Goal: Task Accomplishment & Management: Use online tool/utility

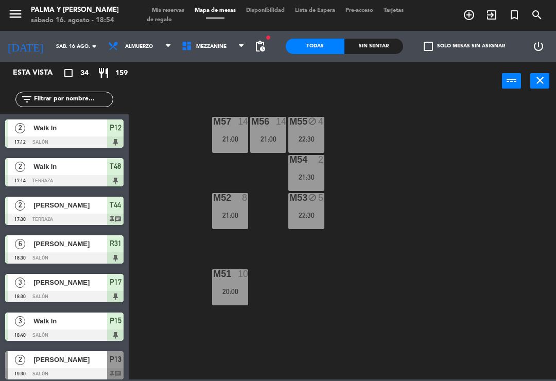
click at [201, 38] on span "Mezzanine" at bounding box center [213, 46] width 74 height 23
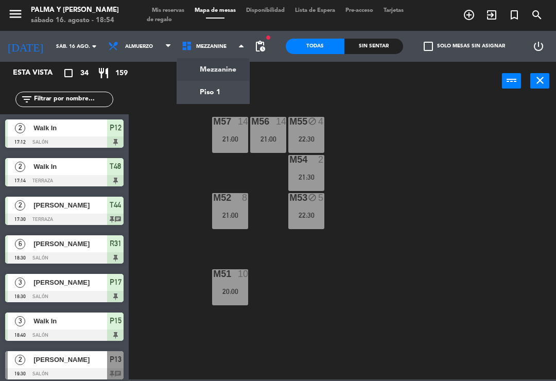
click at [210, 81] on ng-component "menu Palma y [PERSON_NAME] 16. [PERSON_NAME] - 18:54 Mis reservas Mapa de mesas…" at bounding box center [278, 189] width 556 height 379
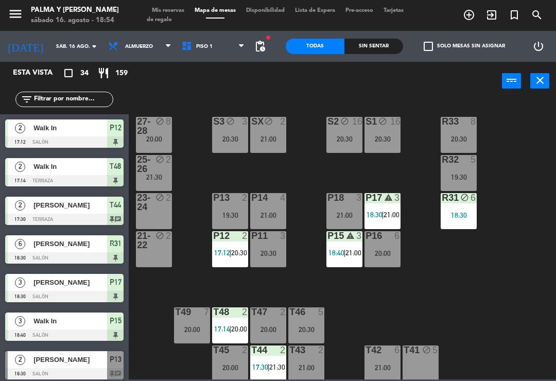
click at [71, 204] on span "[PERSON_NAME]" at bounding box center [70, 205] width 74 height 11
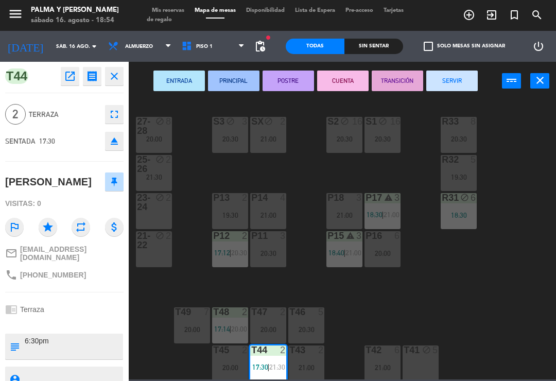
click at [458, 213] on div "18:30" at bounding box center [458, 214] width 36 height 7
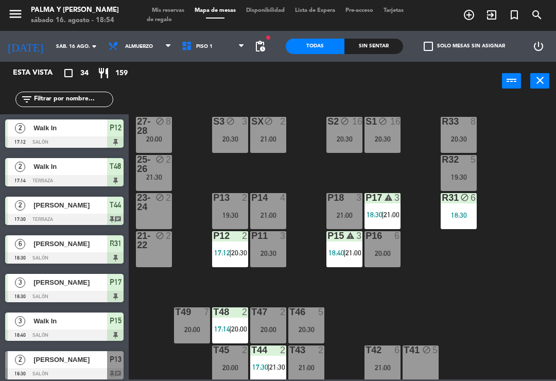
click at [442, 202] on div "R31" at bounding box center [441, 197] width 1 height 9
click at [525, 152] on div "R33 8 20:30 S1 block 16 20:30 S2 block 16 20:30 S3 block 3 20:30 SX block 2 21:…" at bounding box center [344, 239] width 421 height 280
click at [386, 297] on div "R33 8 20:30 S1 block 16 20:30 S2 block 16 20:30 S3 block 3 20:30 SX block 2 21:…" at bounding box center [344, 239] width 421 height 280
click at [335, 257] on span "18:40" at bounding box center [336, 253] width 16 height 8
click at [483, 258] on div "R33 8 20:30 S1 block 16 20:30 S2 block 16 20:30 S3 block 3 20:30 SX block 2 21:…" at bounding box center [344, 239] width 421 height 280
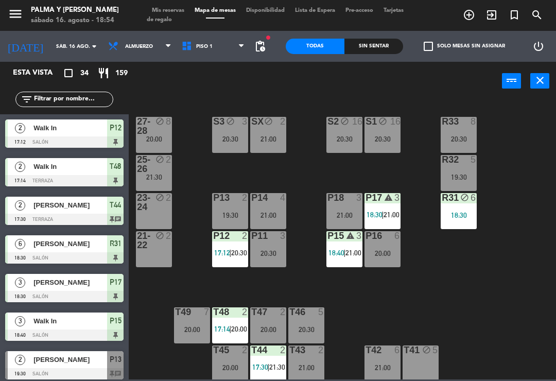
click at [379, 217] on span "18:30" at bounding box center [374, 214] width 16 height 8
click at [309, 277] on div "R33 8 20:30 S1 block 16 20:30 S2 block 16 20:30 S3 block 3 20:30 SX block 2 21:…" at bounding box center [344, 239] width 421 height 280
click at [351, 250] on span "21:00" at bounding box center [353, 253] width 16 height 8
click at [193, 276] on div "R33 8 20:30 S1 block 16 20:30 S2 block 16 20:30 S3 block 3 20:30 SX block 2 21:…" at bounding box center [344, 239] width 421 height 280
click at [227, 253] on span "17:12" at bounding box center [222, 253] width 16 height 8
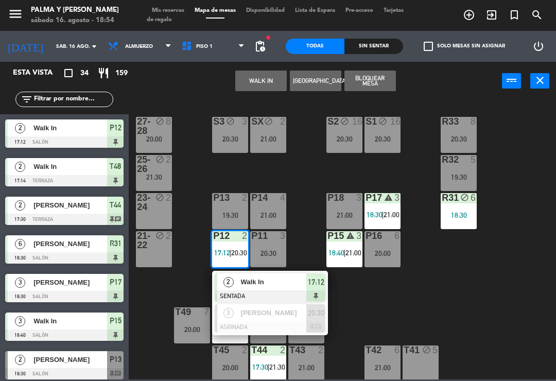
click at [215, 49] on span "Piso 1" at bounding box center [213, 46] width 74 height 23
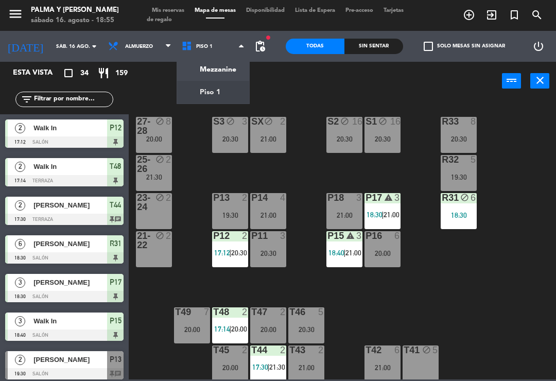
click at [198, 164] on div "R33 8 20:30 S1 block 16 20:30 S2 block 16 20:30 S3 block 3 20:30 SX block 2 21:…" at bounding box center [344, 239] width 421 height 280
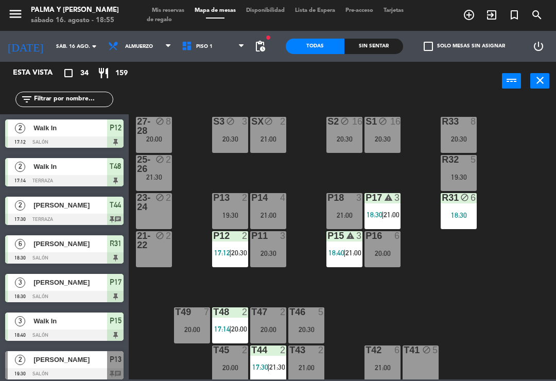
click at [199, 56] on span "Piso 1" at bounding box center [213, 46] width 74 height 23
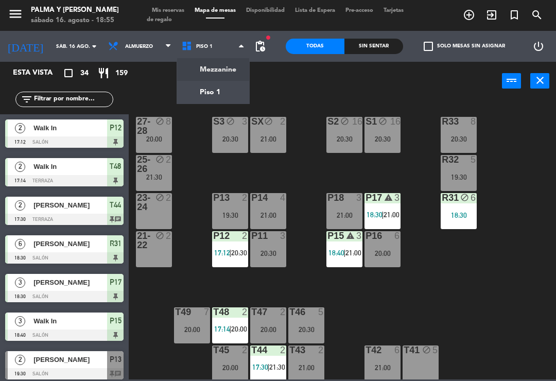
click at [206, 66] on ng-component "menu Palma y [PERSON_NAME] 16. [PERSON_NAME] - 18:55 Mis reservas Mapa de mesas…" at bounding box center [278, 189] width 556 height 379
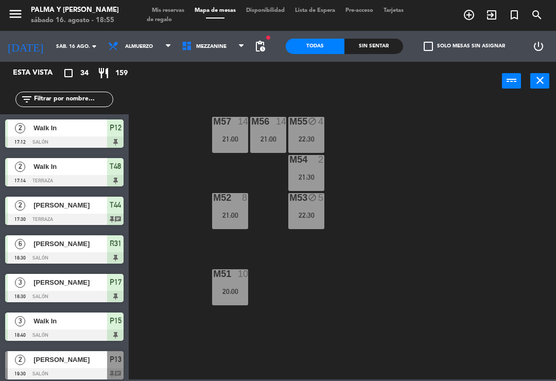
click at [315, 210] on div "M53 block 5 22:30" at bounding box center [306, 211] width 36 height 36
click at [438, 298] on div "M57 14 21:00 M56 14 21:00 M55 block 4 22:30 M54 2 21:30 M52 8 21:00 M53 block 5…" at bounding box center [344, 239] width 421 height 280
click at [194, 41] on span "Mezzanine" at bounding box center [213, 46] width 74 height 23
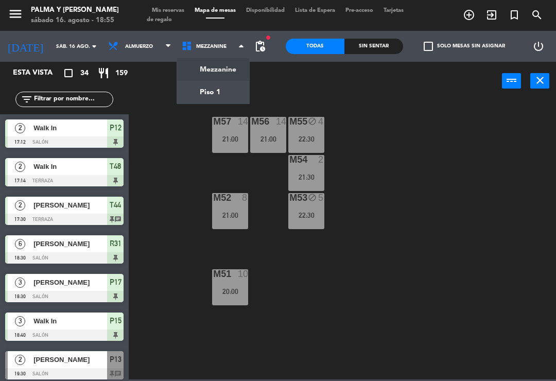
click at [195, 87] on ng-component "menu Palma y [PERSON_NAME] 16. [PERSON_NAME] - 18:55 Mis reservas Mapa de mesas…" at bounding box center [278, 189] width 556 height 379
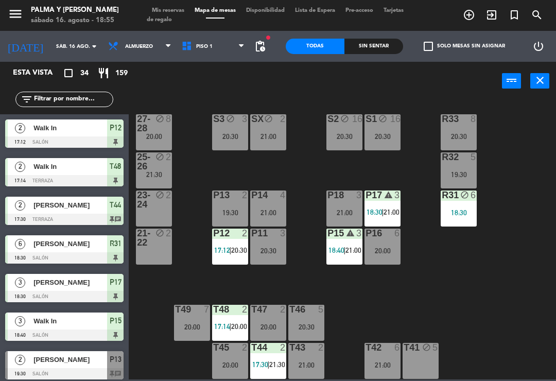
scroll to position [3, 0]
click at [232, 243] on div "P12 2 17:12 | 20:30" at bounding box center [230, 246] width 36 height 36
click at [201, 280] on div "R33 8 20:30 S1 block 16 20:30 S2 block 16 20:30 S3 block 3 20:30 SX block 2 21:…" at bounding box center [344, 239] width 421 height 280
click at [340, 243] on div "P15 warning 3 18:40 | 21:00" at bounding box center [344, 246] width 36 height 36
click at [304, 275] on div "R33 8 20:30 S1 block 16 20:30 S2 block 16 20:30 S3 block 3 20:30 SX block 2 21:…" at bounding box center [344, 239] width 421 height 280
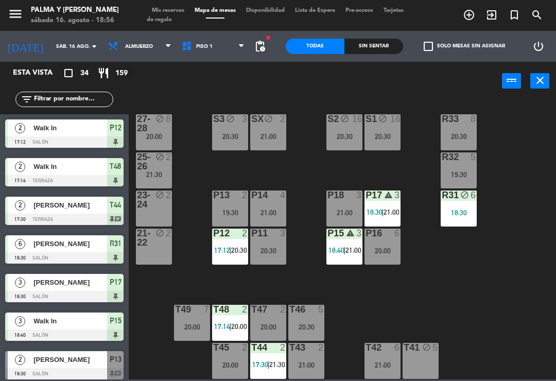
click at [468, 217] on div "R31 block 6 18:30" at bounding box center [458, 208] width 36 height 36
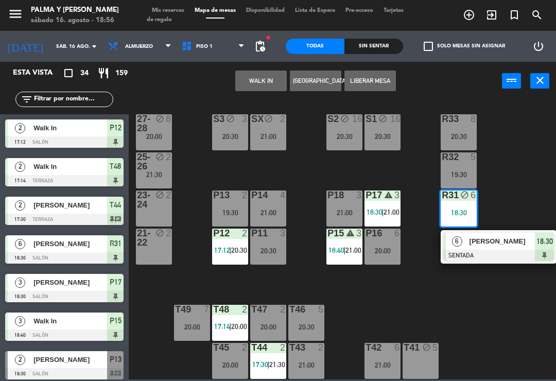
click at [379, 86] on button "Liberar Mesa" at bounding box center [369, 80] width 51 height 21
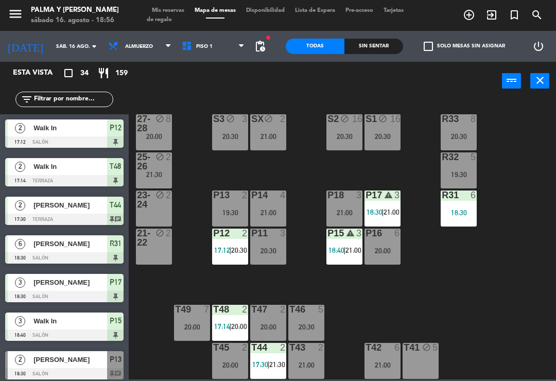
click at [156, 168] on div "block" at bounding box center [154, 161] width 17 height 19
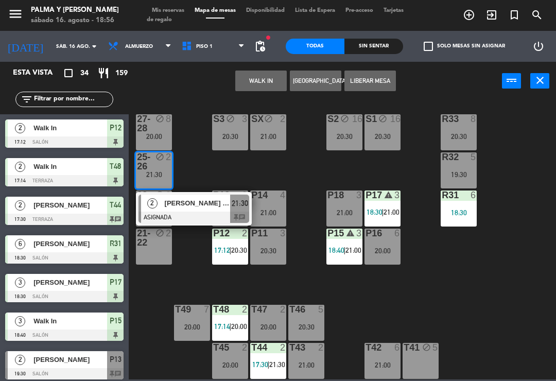
click at [191, 204] on span "[PERSON_NAME] [PERSON_NAME]" at bounding box center [198, 203] width 66 height 11
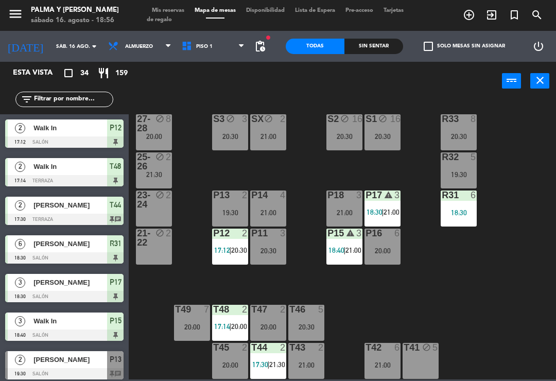
scroll to position [271, 0]
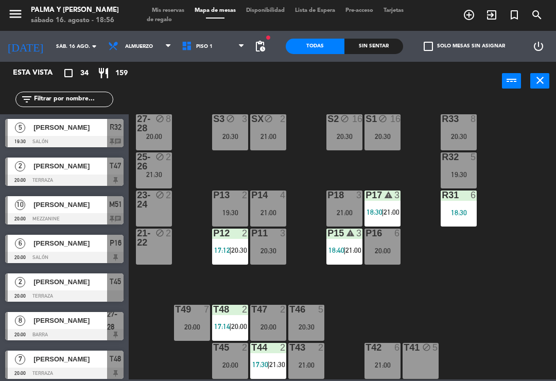
click at [190, 283] on div "R33 8 20:30 S1 block 16 20:30 S2 block 16 20:30 S3 block 3 20:30 SX block 2 21:…" at bounding box center [344, 239] width 421 height 280
